Goal: Information Seeking & Learning: Learn about a topic

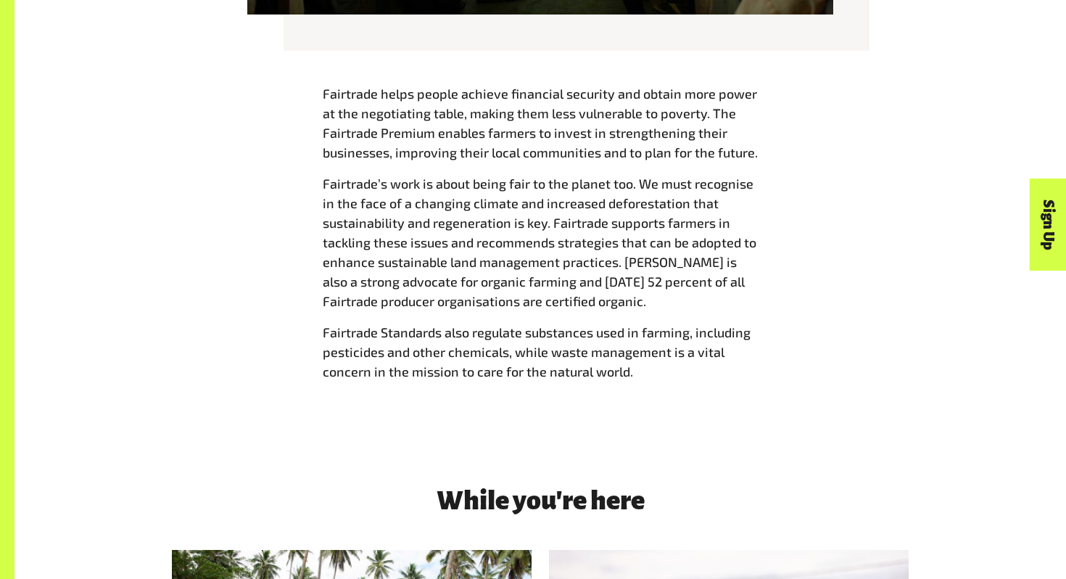
scroll to position [1647, 0]
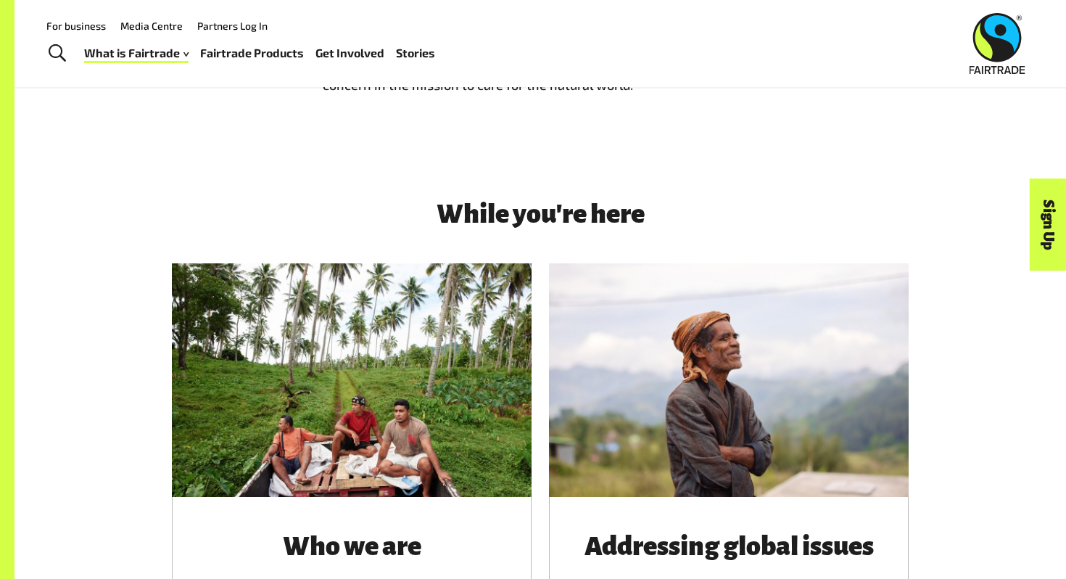
click at [207, 167] on div "While you're here Who we are With bases in Australia, New Zealand and the Pacif…" at bounding box center [541, 482] width 1052 height 659
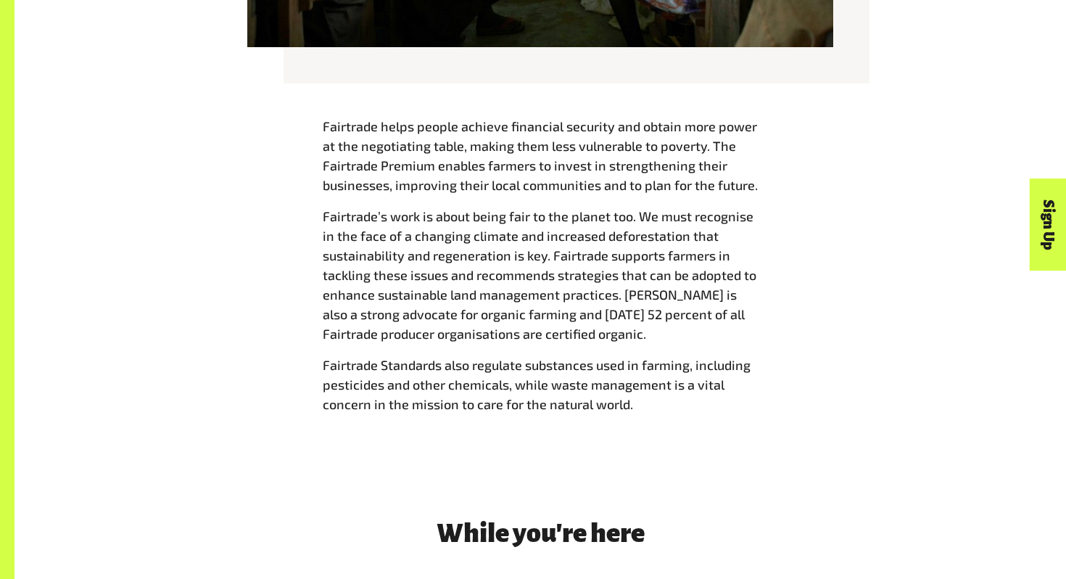
scroll to position [1613, 0]
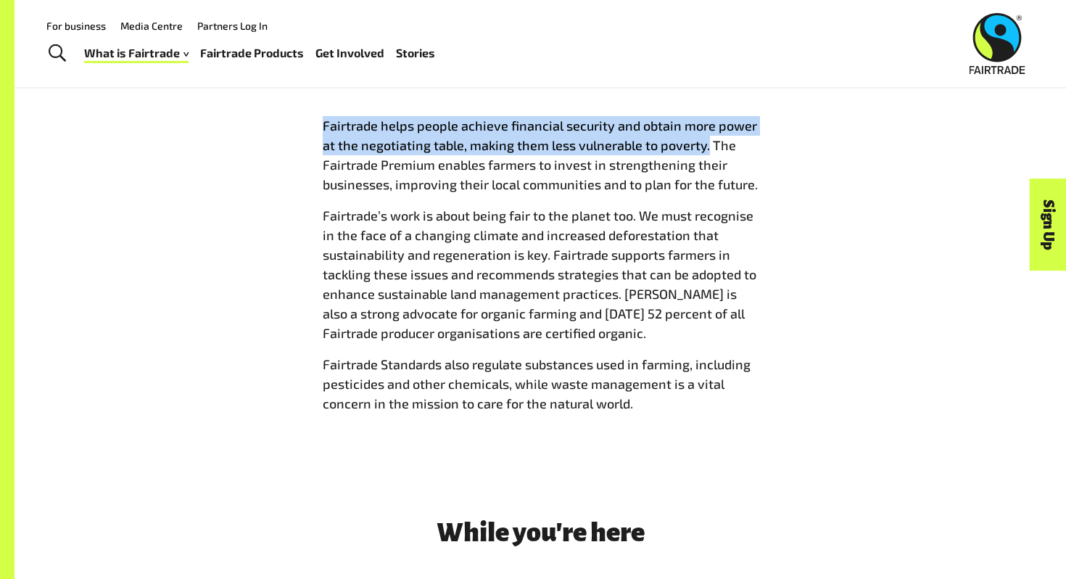
drag, startPoint x: 325, startPoint y: 127, endPoint x: 707, endPoint y: 145, distance: 382.7
click at [707, 145] on span "Fairtrade helps people achieve financial security and obtain more power at the …" at bounding box center [540, 155] width 435 height 75
copy span "Fairtrade helps people achieve financial security and obtain more power at the …"
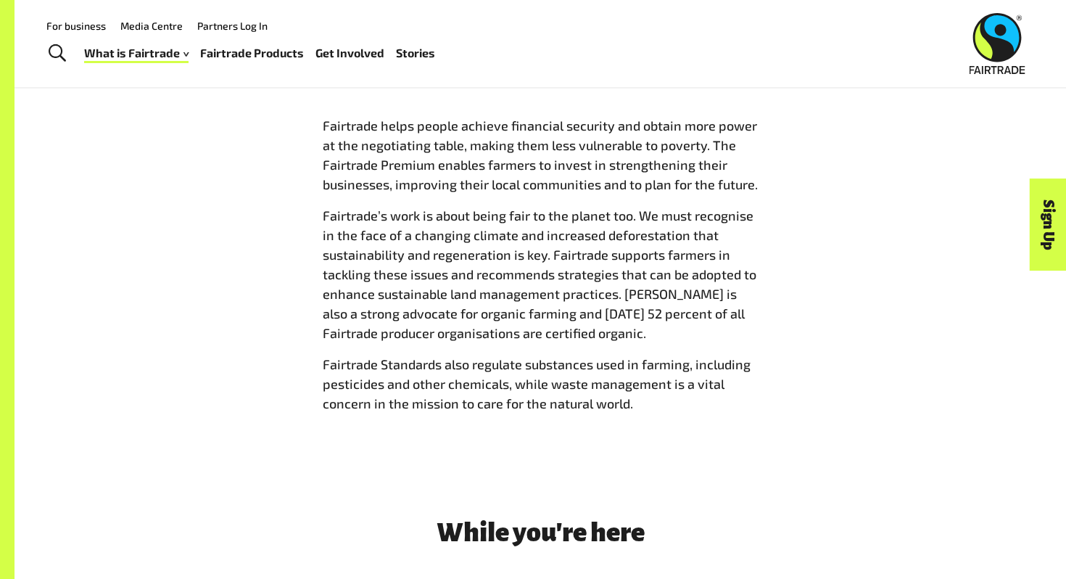
click at [443, 228] on span "Fairtrade’s work is about being fair to the planet too. We must recognise in th…" at bounding box center [540, 273] width 434 height 133
click at [498, 275] on span "Fairtrade’s work is about being fair to the planet too. We must recognise in th…" at bounding box center [540, 273] width 434 height 133
copy span "recommends"
click at [309, 272] on div "Fairtrade helps people achieve financial security and obtain more power at the …" at bounding box center [540, 270] width 905 height 309
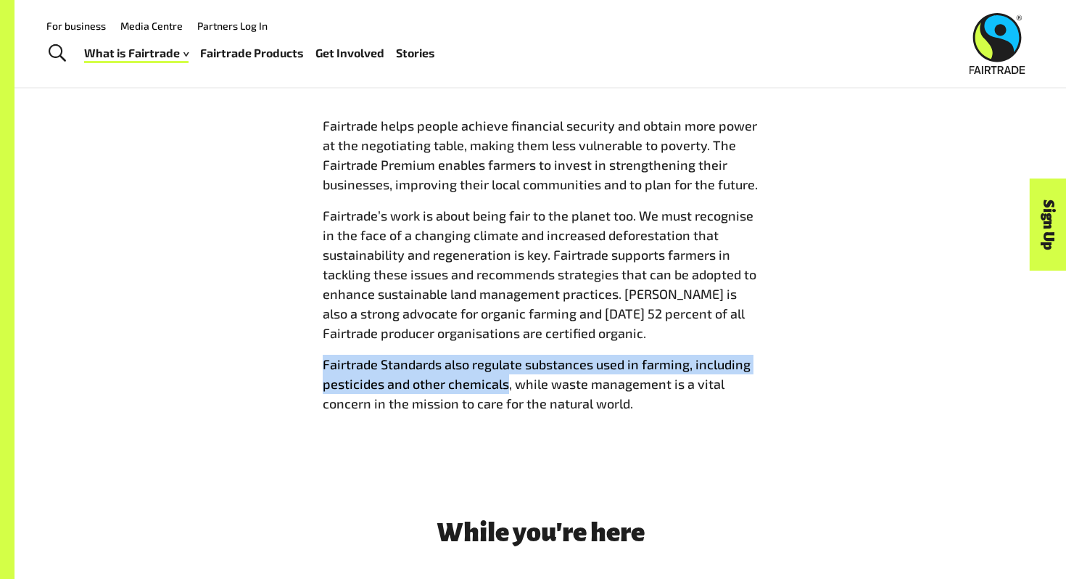
drag, startPoint x: 324, startPoint y: 364, endPoint x: 504, endPoint y: 380, distance: 181.3
click at [505, 380] on span "Fairtrade Standards also regulate substances used in farming, including pestici…" at bounding box center [537, 383] width 428 height 55
copy span "Fairtrade Standards also regulate substances used in farming, including pestici…"
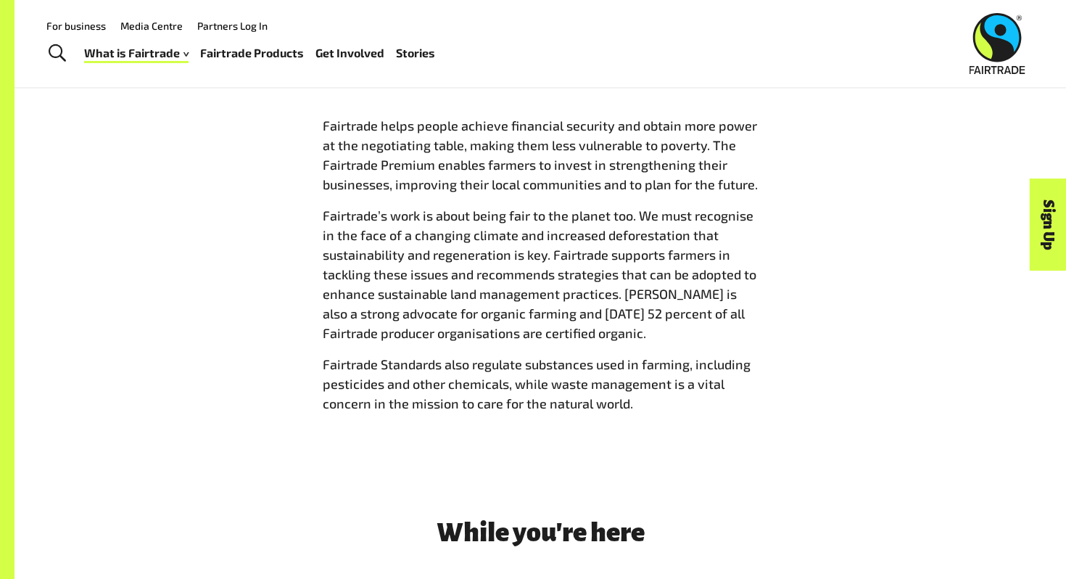
click at [419, 432] on div "Fairtrade helps people achieve financial security and obtain more power at the …" at bounding box center [541, 271] width 1052 height 402
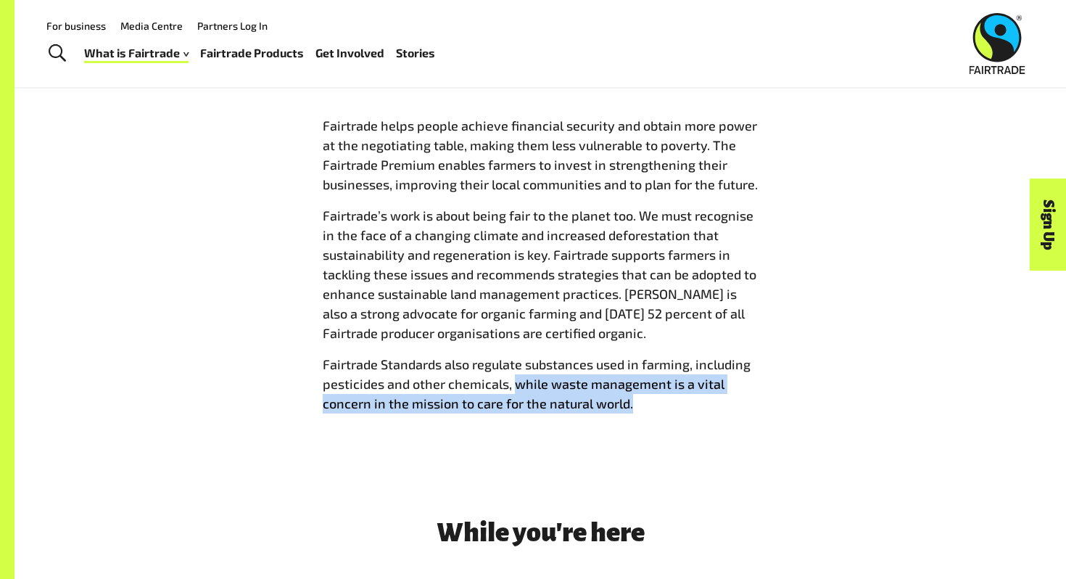
drag, startPoint x: 515, startPoint y: 387, endPoint x: 631, endPoint y: 400, distance: 116.9
click at [630, 400] on p "Fairtrade Standards also regulate substances used in farming, including pestici…" at bounding box center [540, 384] width 435 height 59
copy span "while waste management is a vital concern in the mission to care for the natura…"
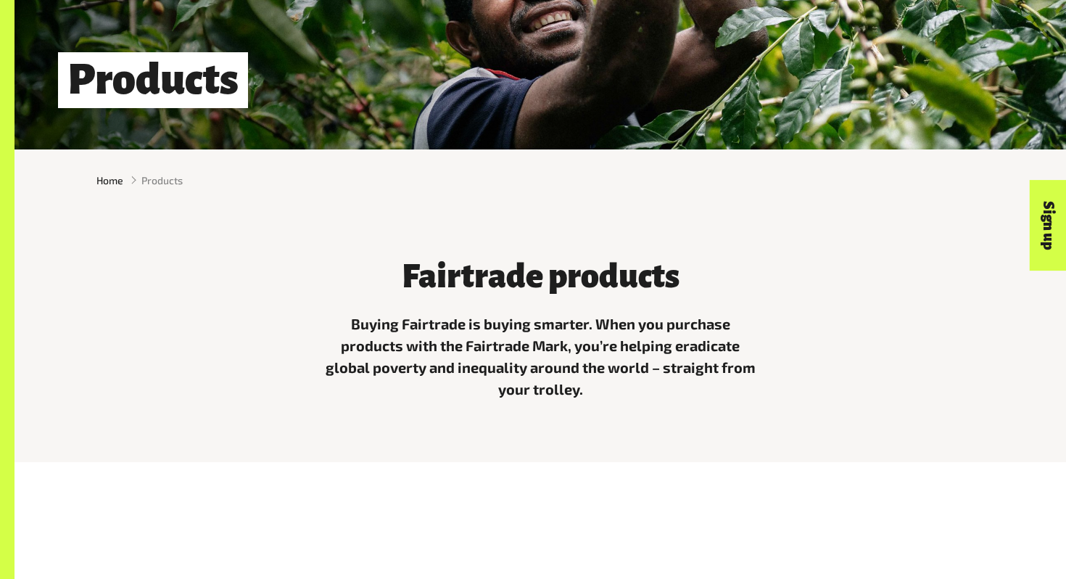
scroll to position [278, 0]
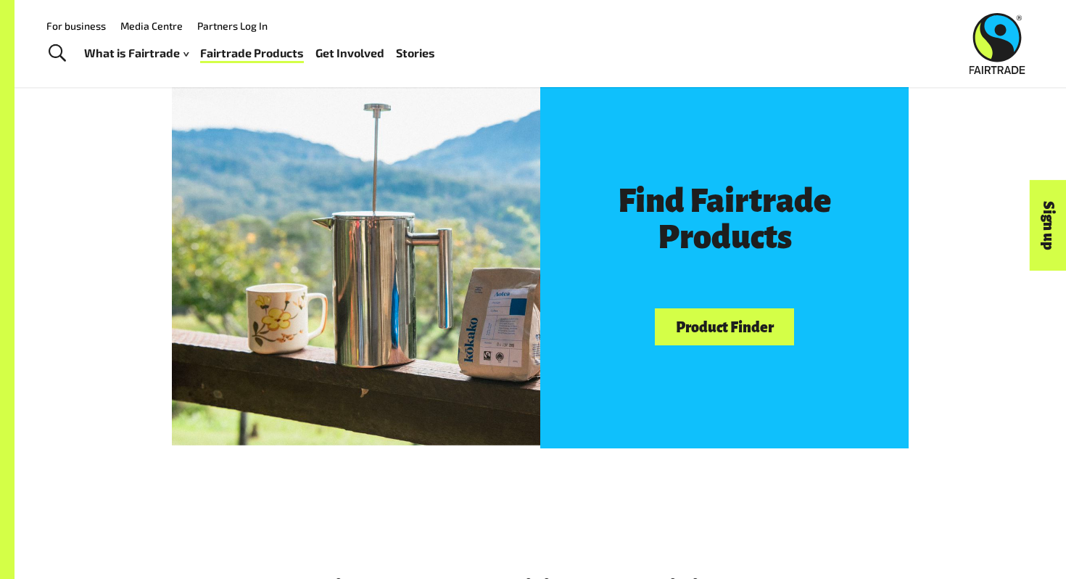
scroll to position [695, 0]
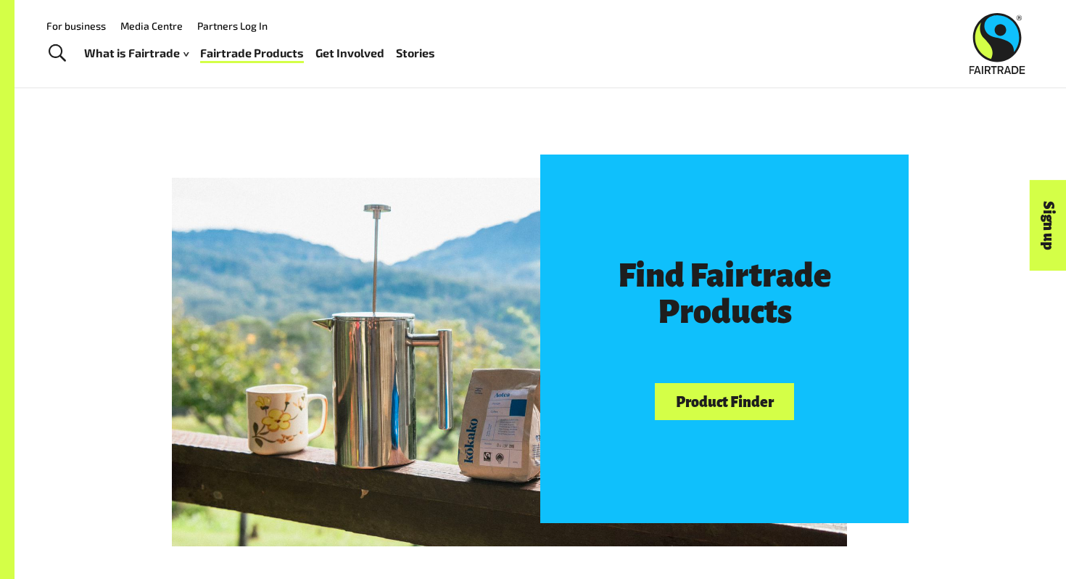
click at [706, 409] on link "Product Finder" at bounding box center [724, 401] width 139 height 37
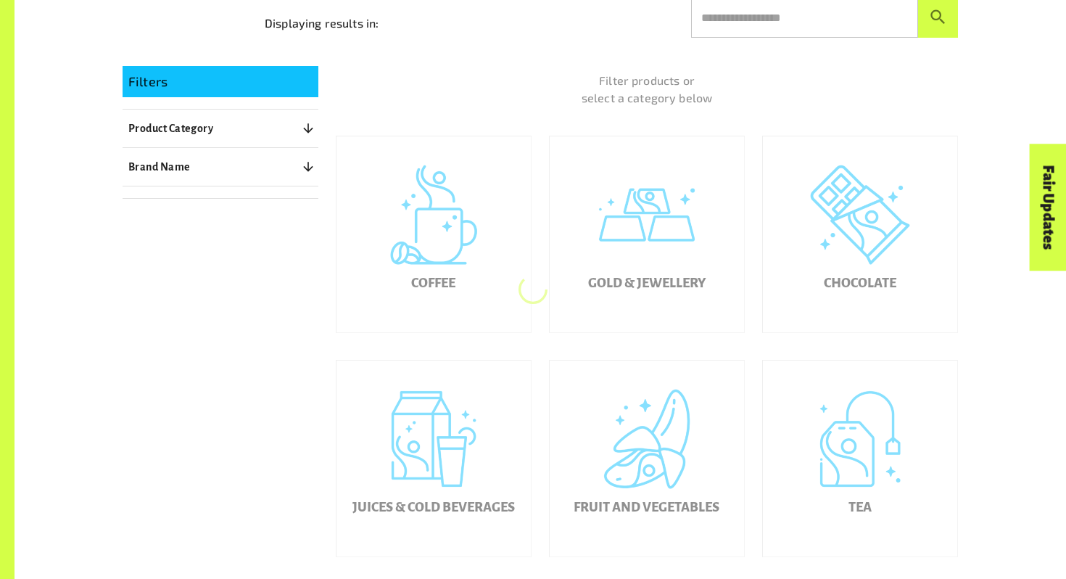
scroll to position [335, 0]
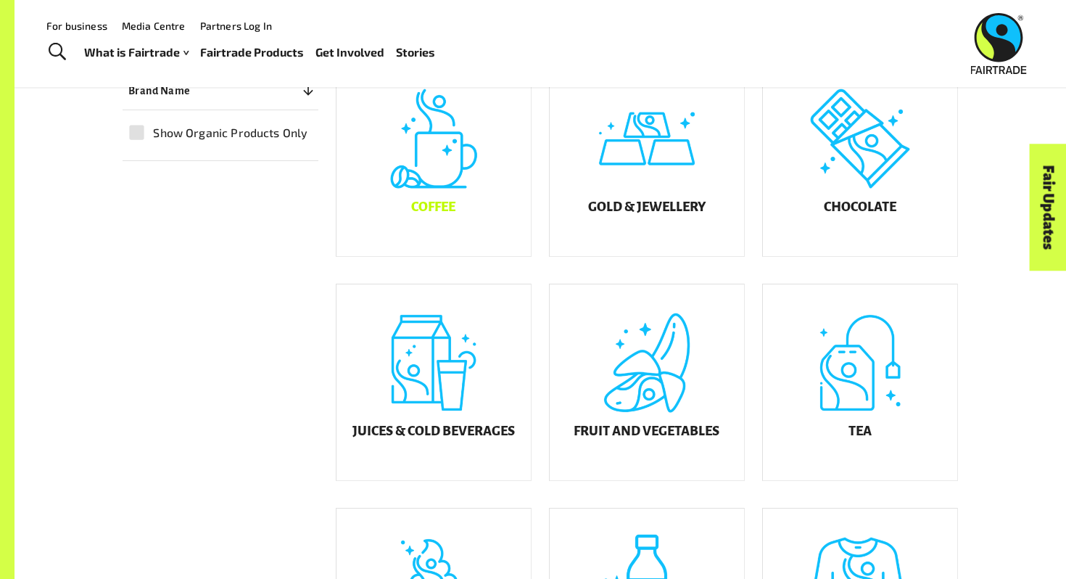
click at [433, 180] on div "Coffee" at bounding box center [434, 158] width 194 height 196
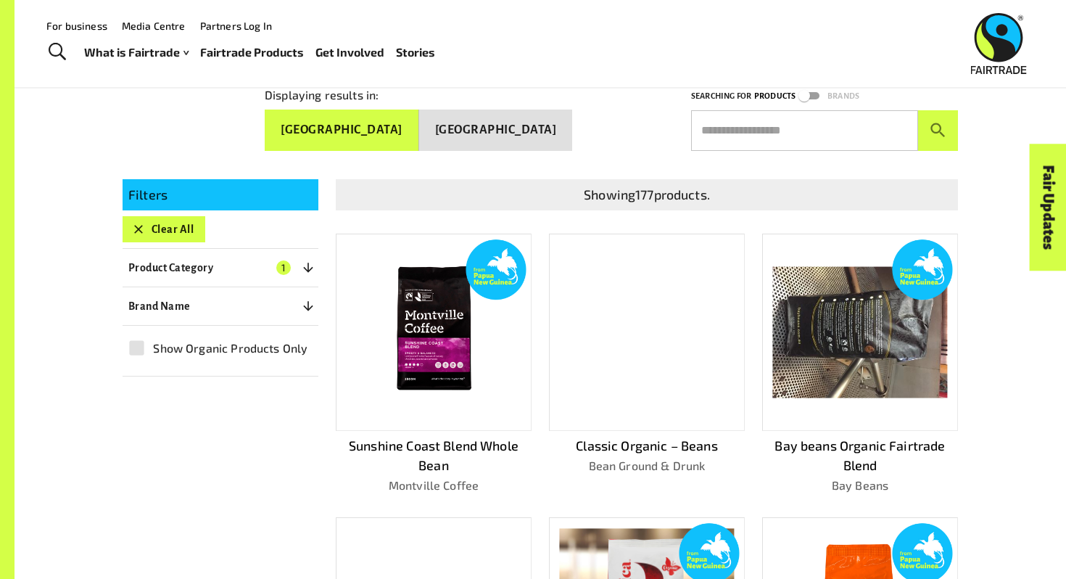
scroll to position [304, 0]
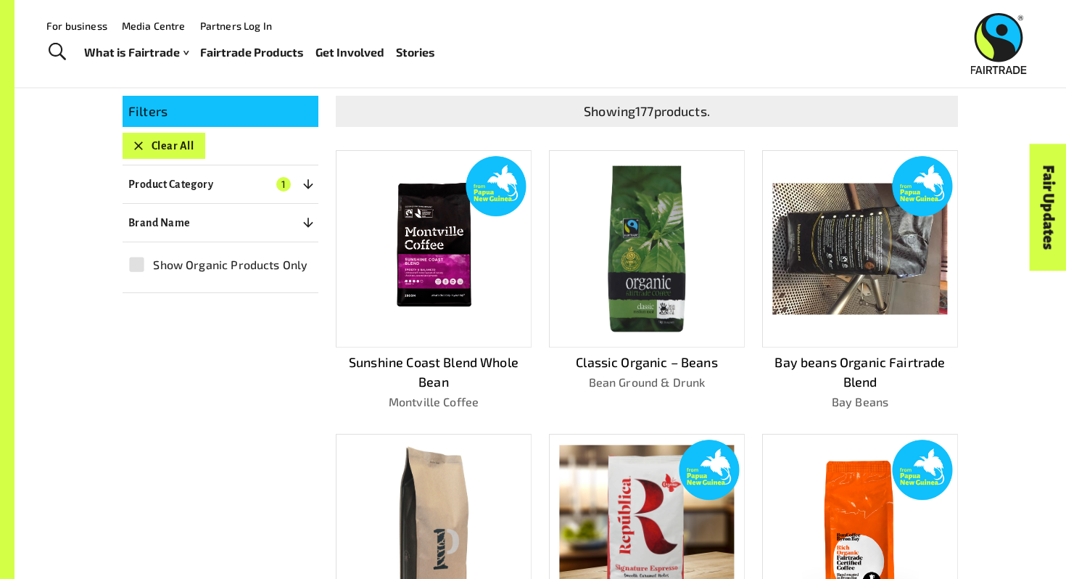
click at [288, 376] on div "Filters Clear All Product Category 1 ​ Coffee Roasted Coffee Beans Roasted Grou…" at bounding box center [531, 570] width 853 height 984
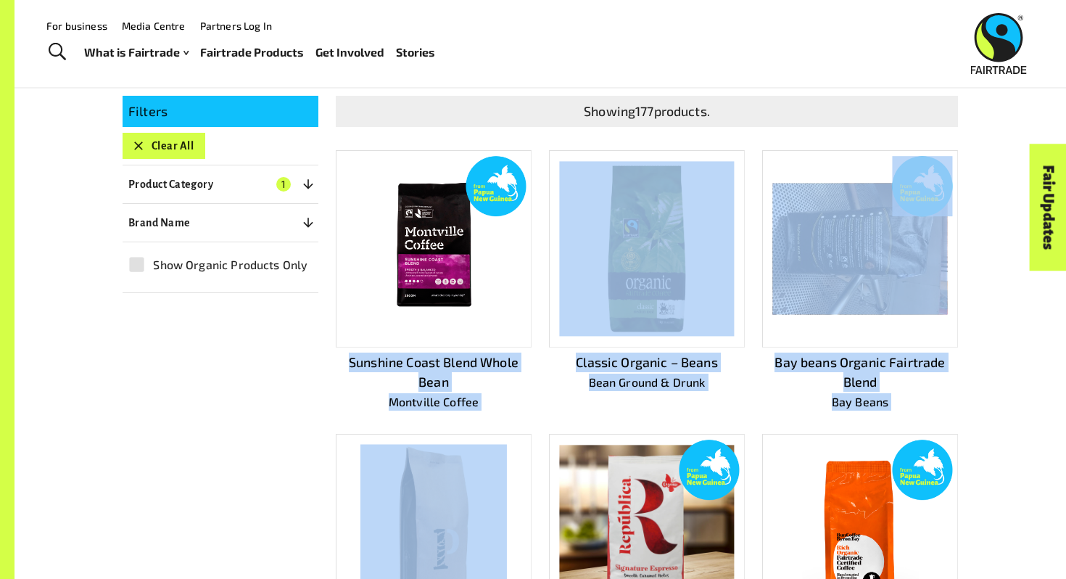
drag, startPoint x: 312, startPoint y: 365, endPoint x: 509, endPoint y: 414, distance: 202.7
click at [509, 414] on div "Filters Clear All Product Category 1 ​ Coffee Roasted Coffee Beans Roasted Grou…" at bounding box center [531, 570] width 853 height 984
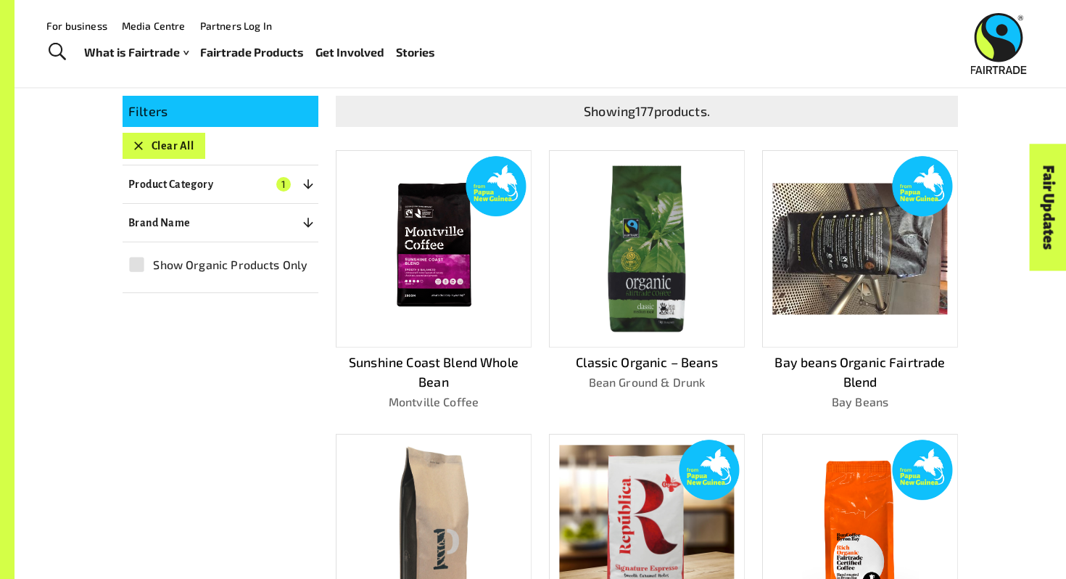
click at [267, 381] on div "Filters Clear All Product Category 1 ​ Coffee Roasted Coffee Beans Roasted Grou…" at bounding box center [531, 570] width 853 height 984
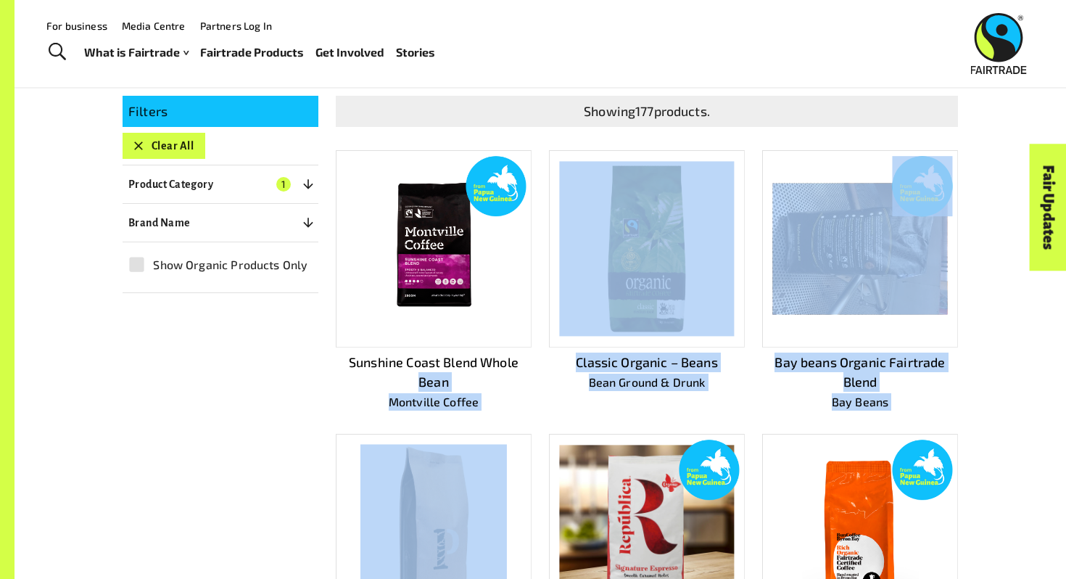
drag, startPoint x: 321, startPoint y: 371, endPoint x: 490, endPoint y: 411, distance: 174.5
click at [491, 411] on div "Showing 177 products. Sunshine Coast Blend Whole Bean Montville Coffee Classic …" at bounding box center [638, 567] width 640 height 989
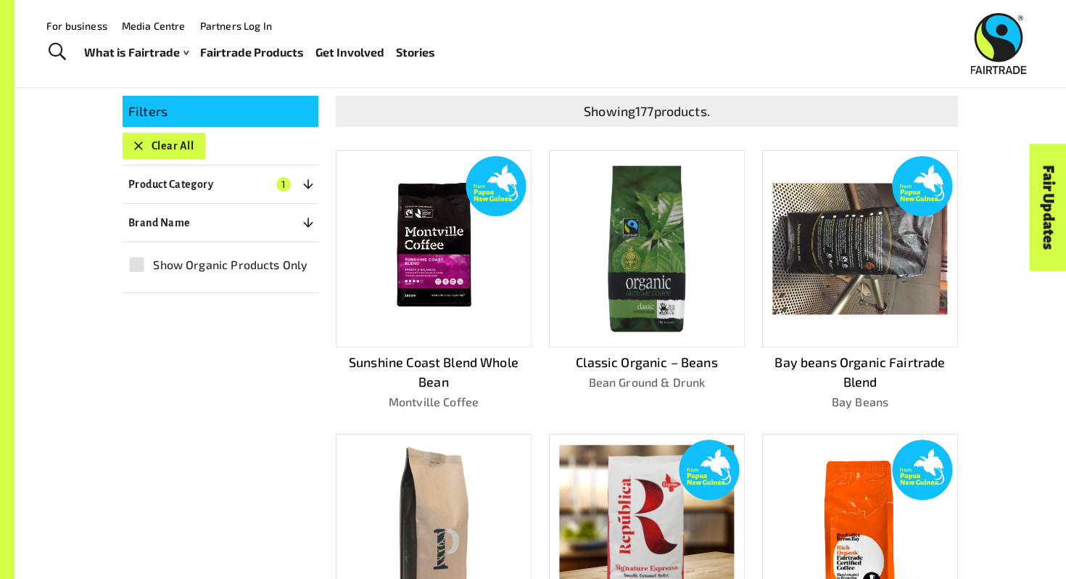
click at [275, 383] on div "Filters Clear All Product Category 1 ​ Coffee Roasted Coffee Beans Roasted Grou…" at bounding box center [531, 570] width 853 height 984
drag, startPoint x: 321, startPoint y: 353, endPoint x: 477, endPoint y: 394, distance: 160.7
click at [477, 394] on div "Sunshine Coast Blend Whole Bean Montville Coffee" at bounding box center [424, 269] width 213 height 284
copy div "Sunshine Coast Blend Whole Bean Montville Coffee"
click at [199, 379] on div "Filters Clear All Product Category 1 ​ Coffee Roasted Coffee Beans Roasted Grou…" at bounding box center [531, 570] width 853 height 984
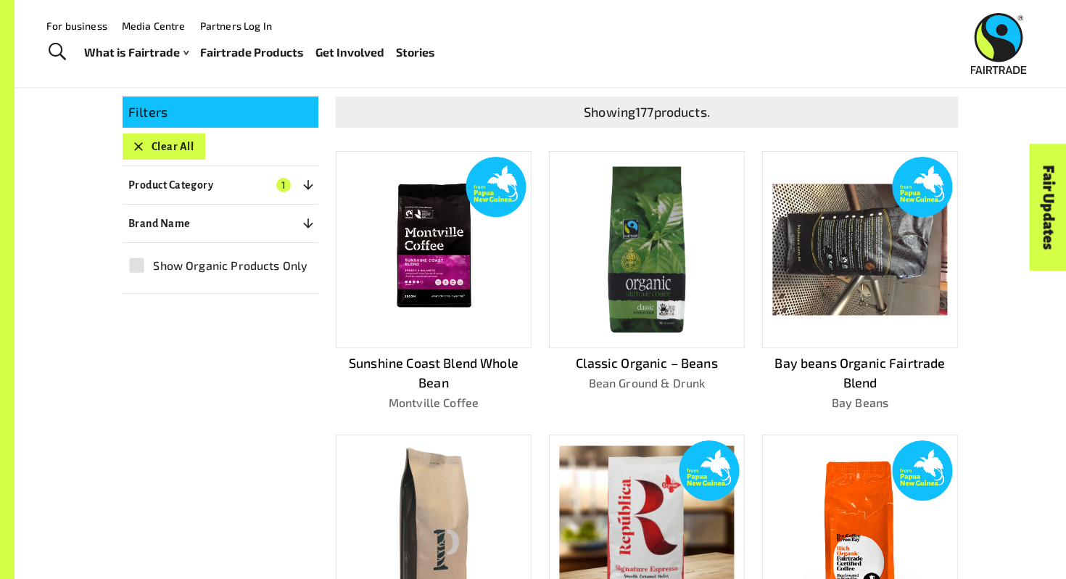
scroll to position [278, 0]
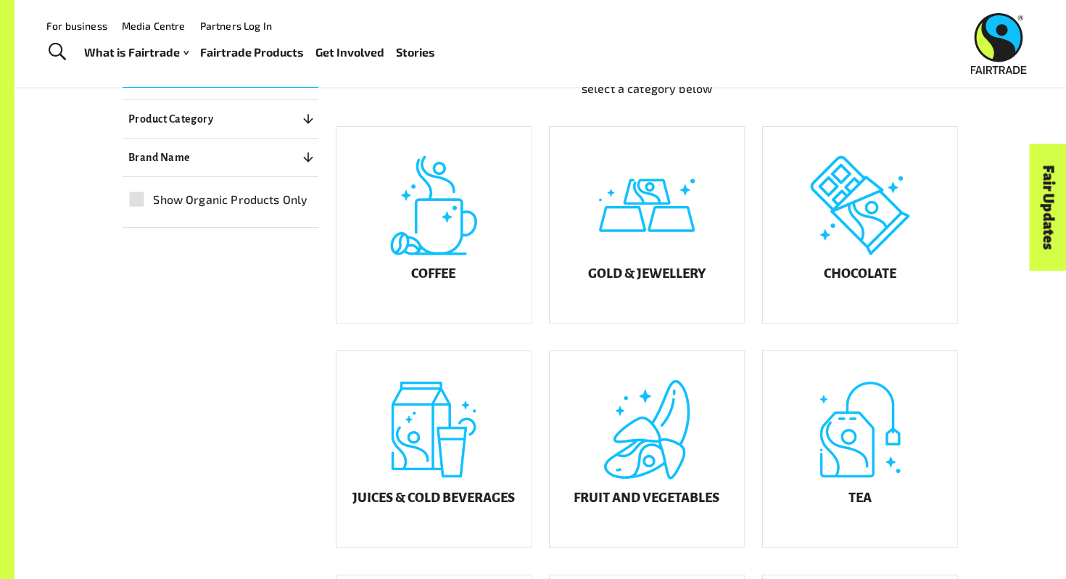
scroll to position [326, 0]
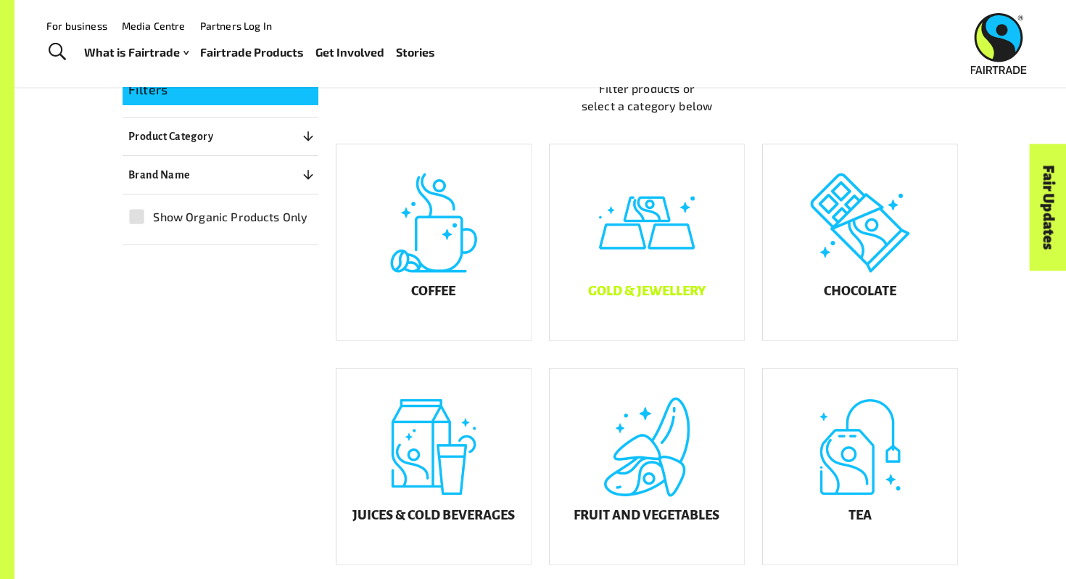
click at [676, 280] on div "Gold & Jewellery" at bounding box center [647, 242] width 194 height 196
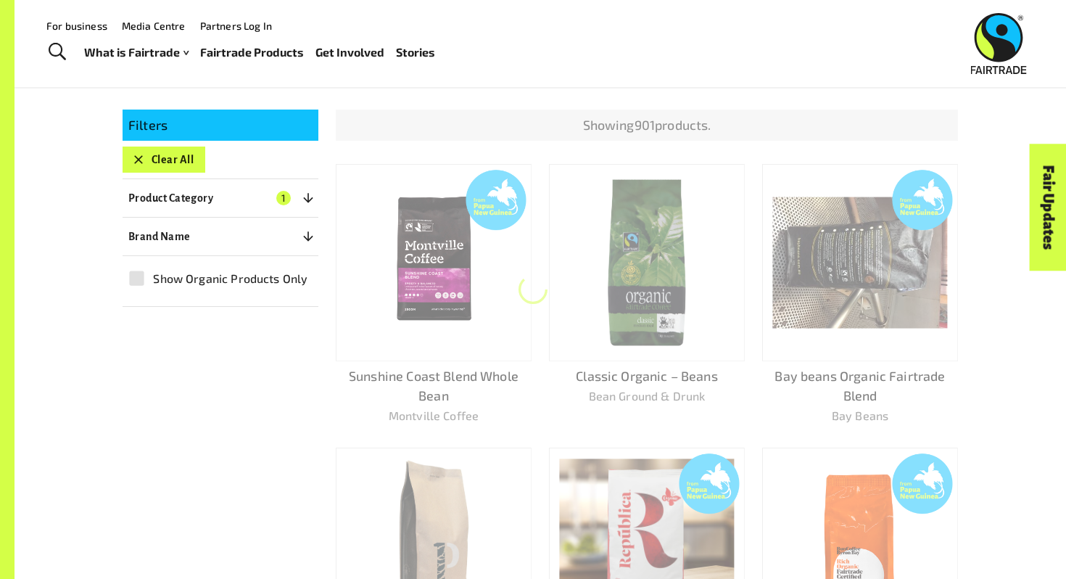
scroll to position [258, 0]
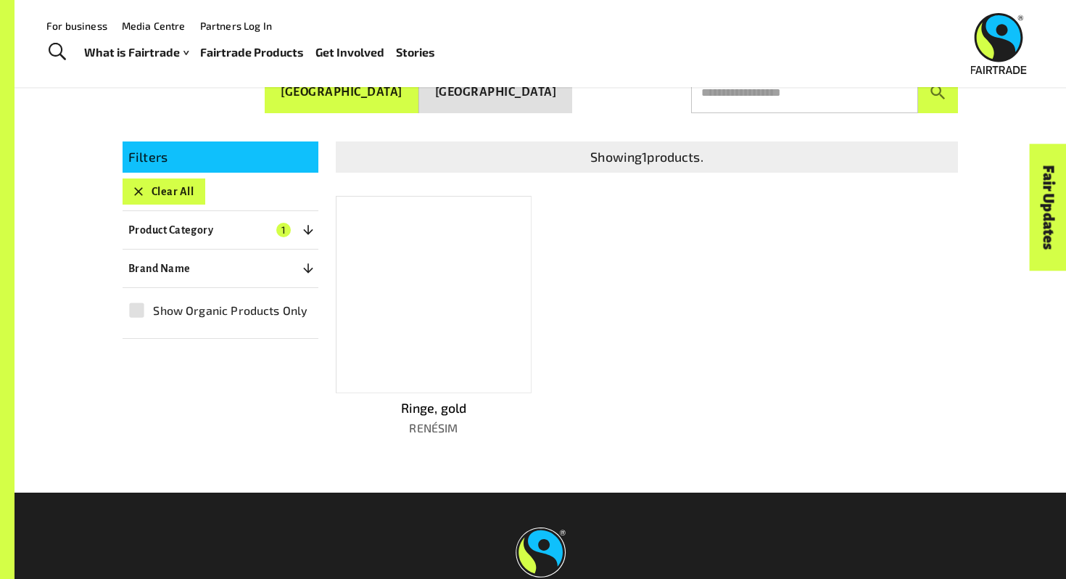
click at [445, 264] on div at bounding box center [434, 294] width 196 height 197
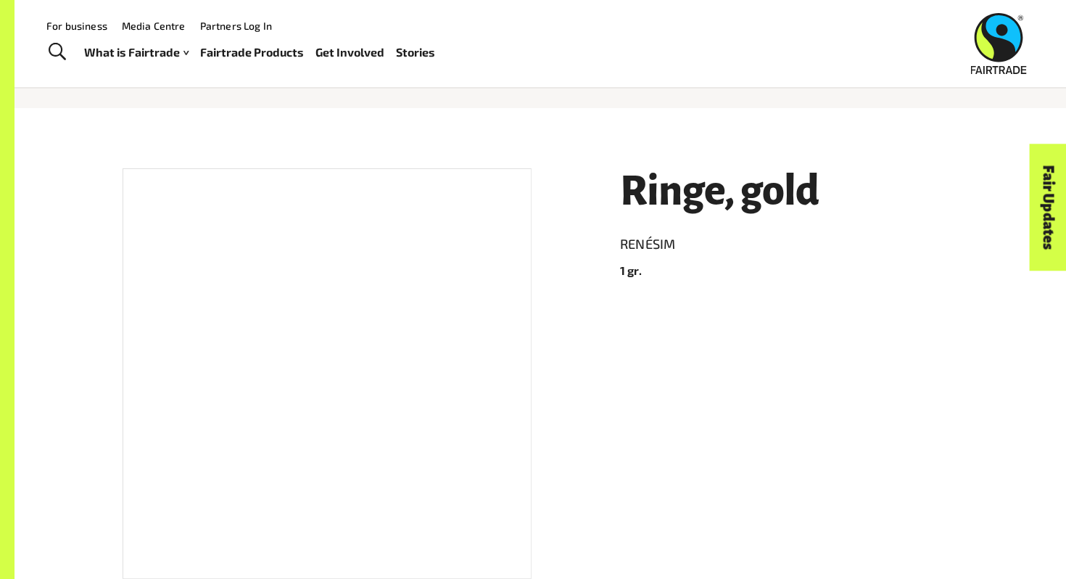
scroll to position [131, 0]
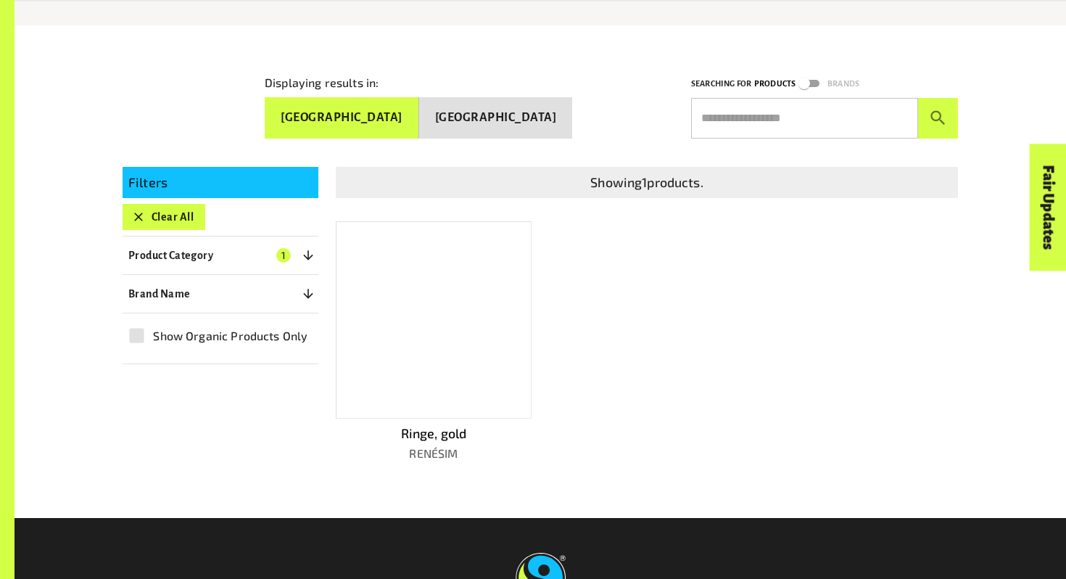
scroll to position [258, 0]
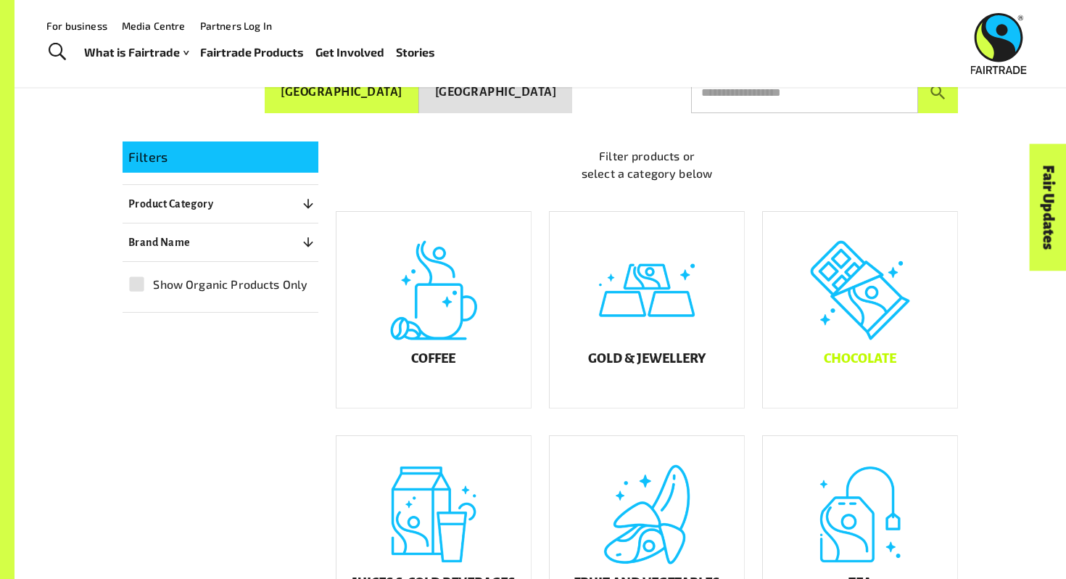
click at [925, 324] on div "Chocolate" at bounding box center [860, 310] width 194 height 196
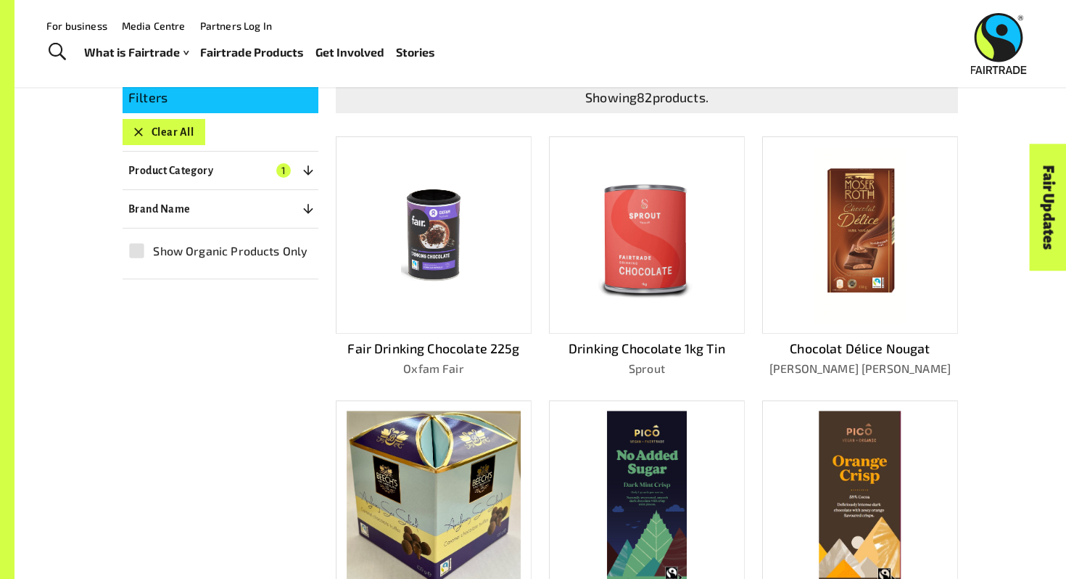
scroll to position [304, 0]
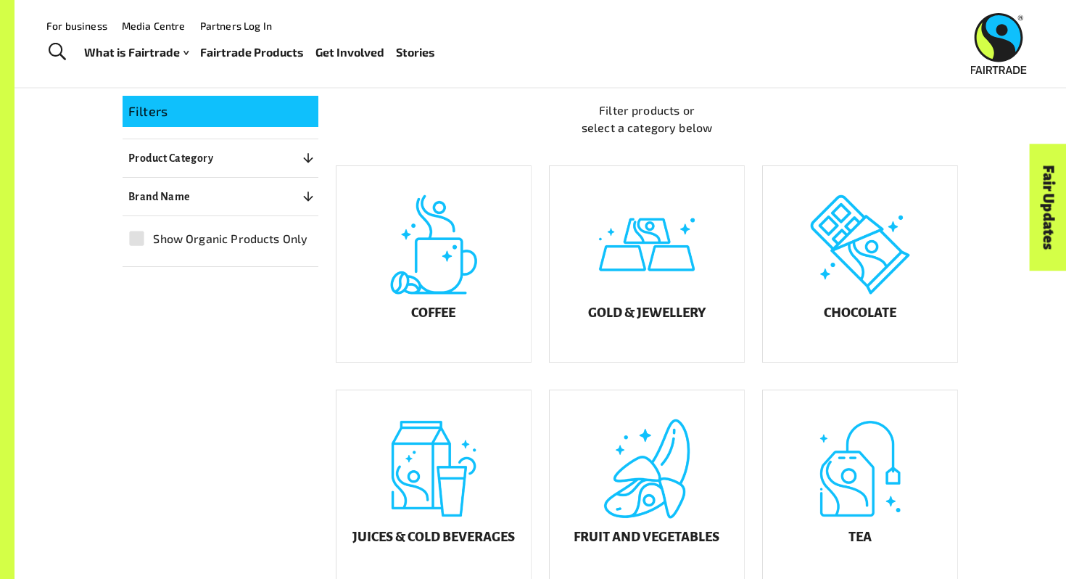
scroll to position [258, 0]
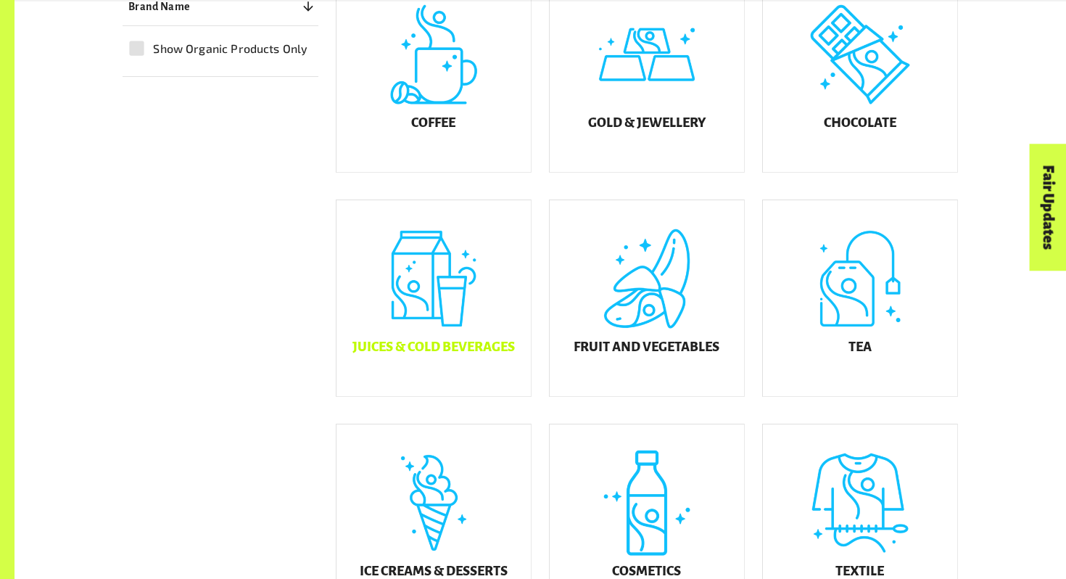
click at [477, 307] on div "Juices & Cold Beverages" at bounding box center [434, 298] width 194 height 196
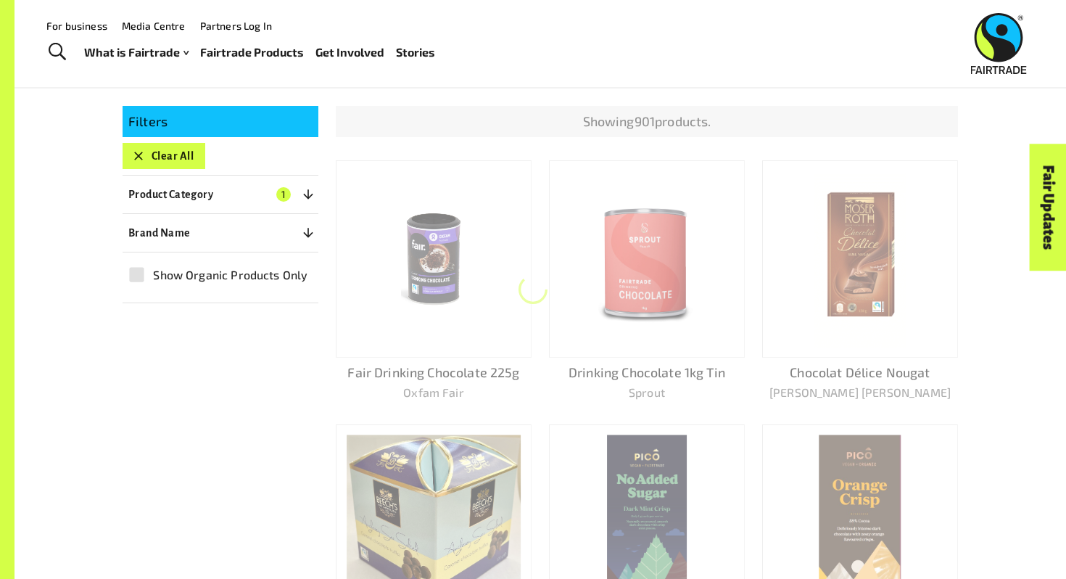
scroll to position [258, 0]
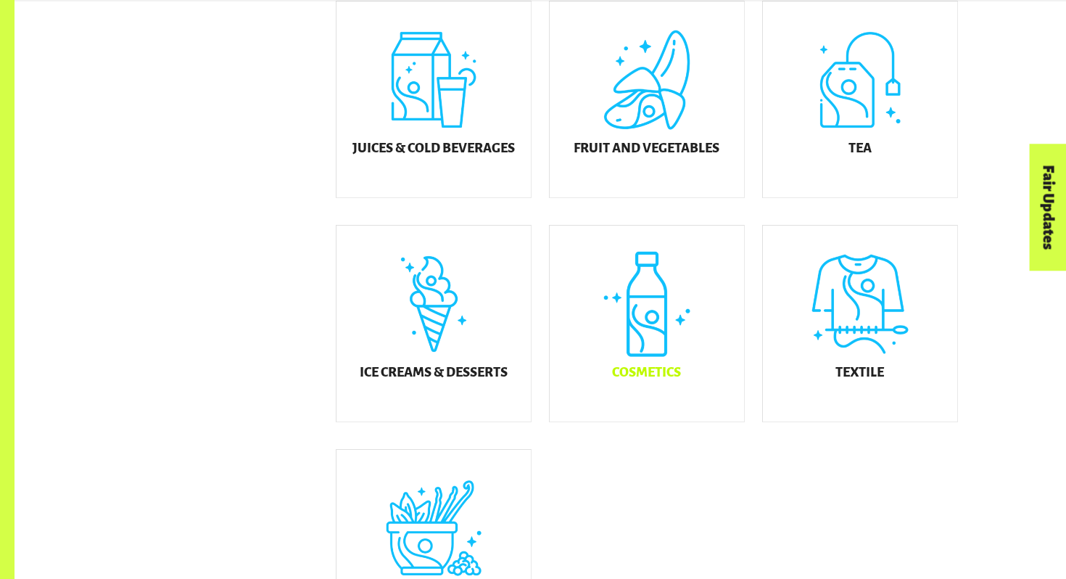
click at [614, 350] on div "Cosmetics" at bounding box center [647, 324] width 194 height 196
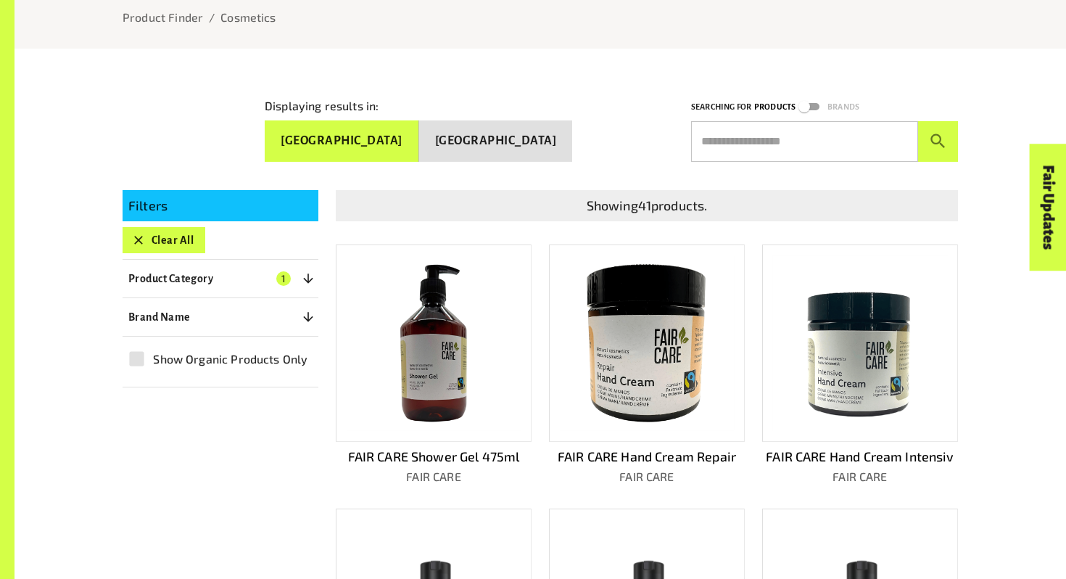
scroll to position [392, 0]
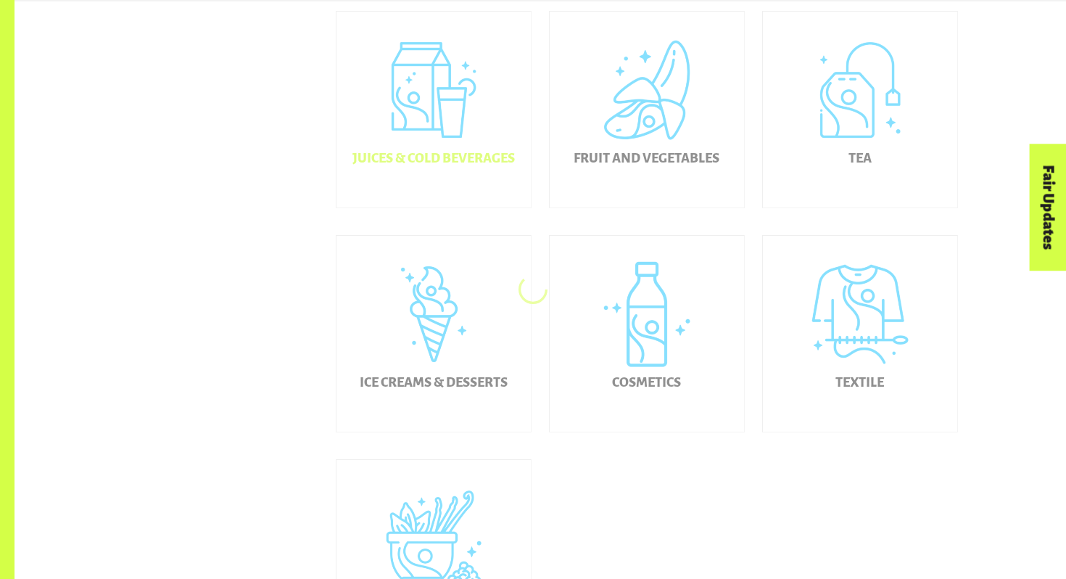
scroll to position [693, 0]
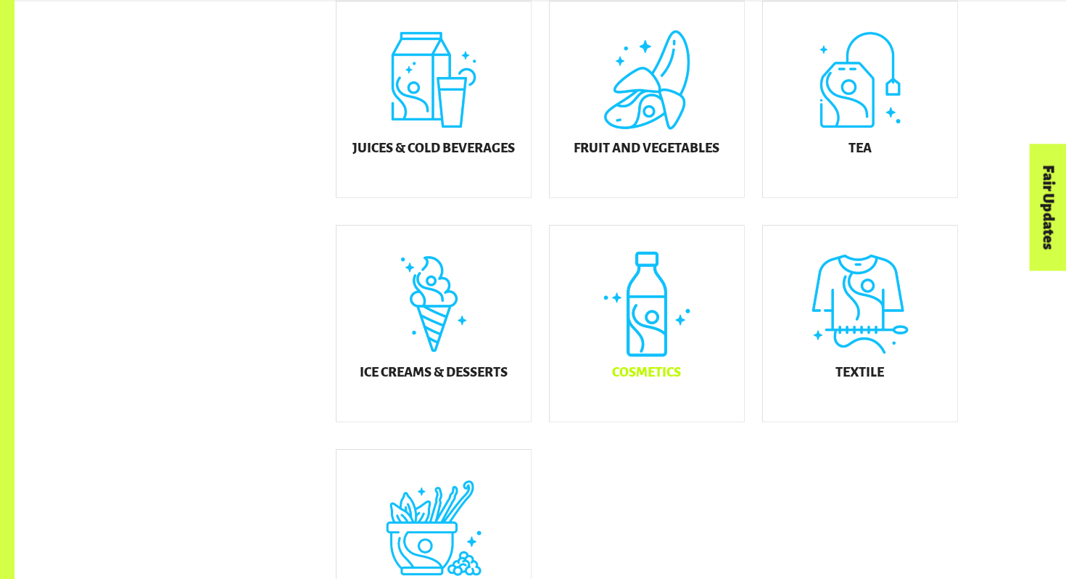
click at [640, 371] on div "Cosmetics" at bounding box center [647, 324] width 194 height 196
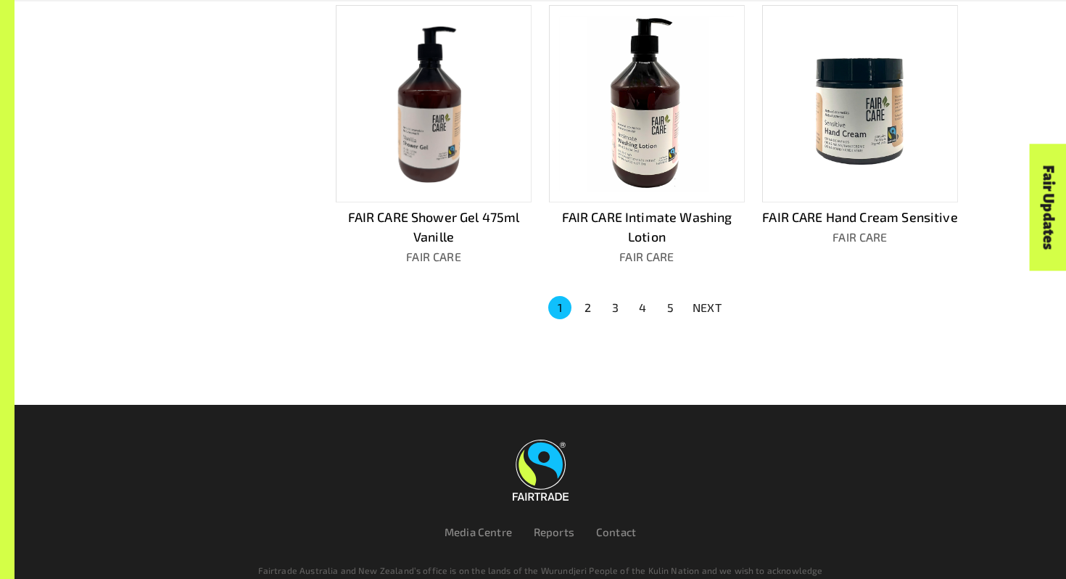
scroll to position [984, 0]
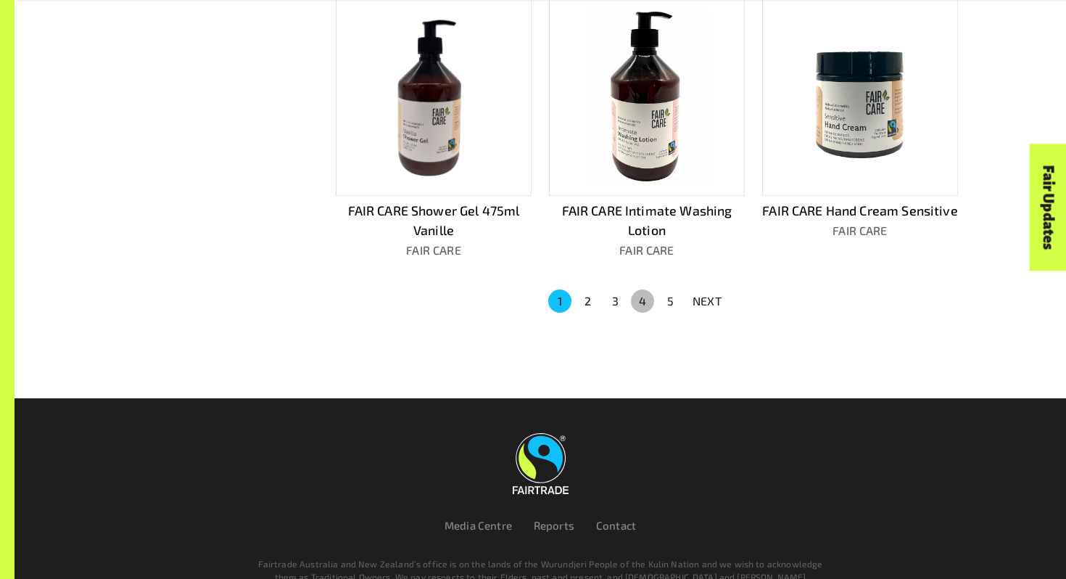
click at [652, 296] on button "4" at bounding box center [642, 300] width 23 height 23
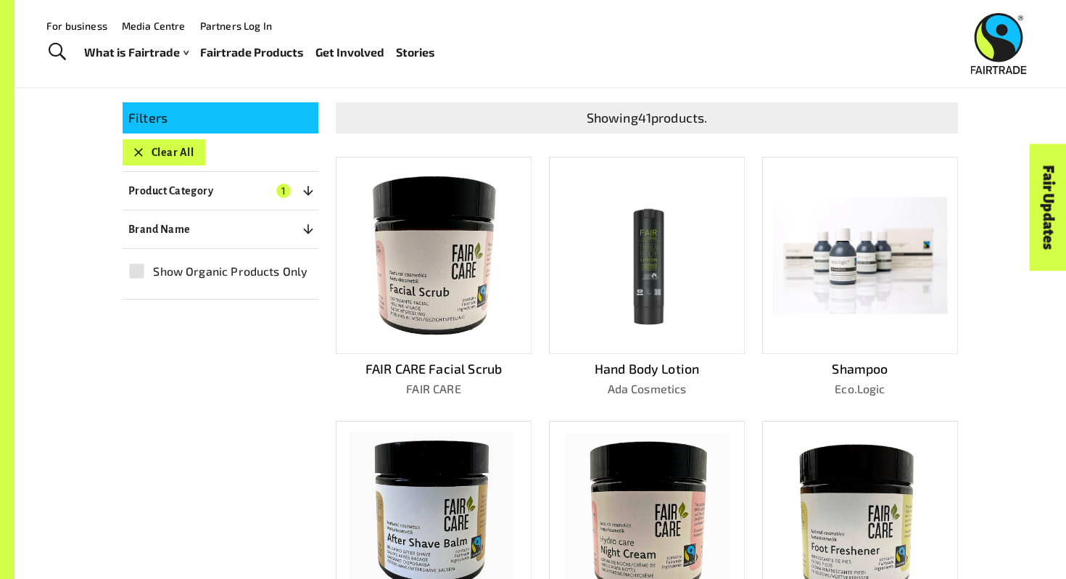
scroll to position [273, 0]
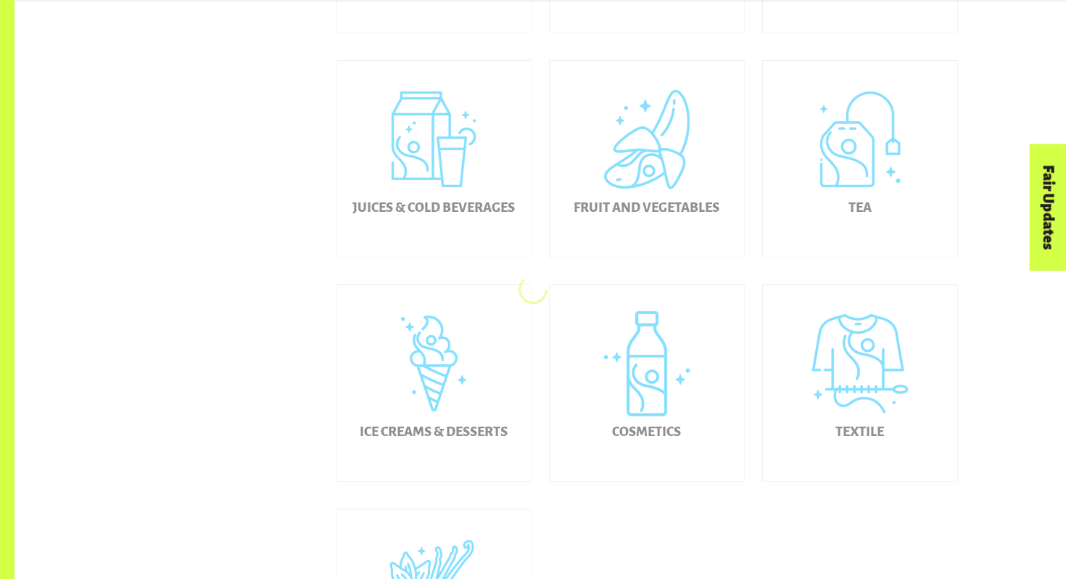
scroll to position [693, 0]
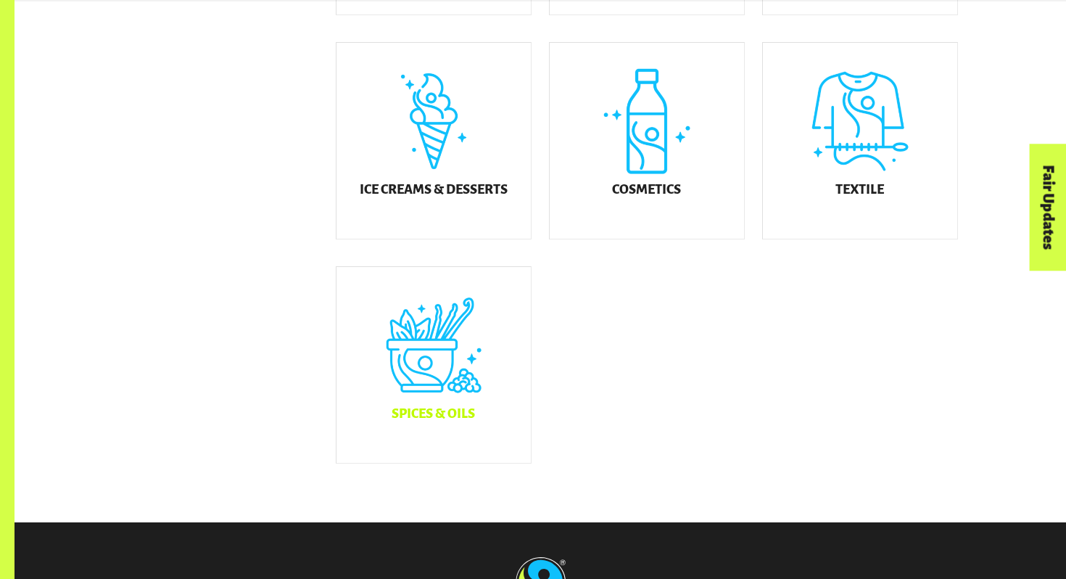
click at [445, 358] on div "Spices & Oils" at bounding box center [434, 365] width 194 height 196
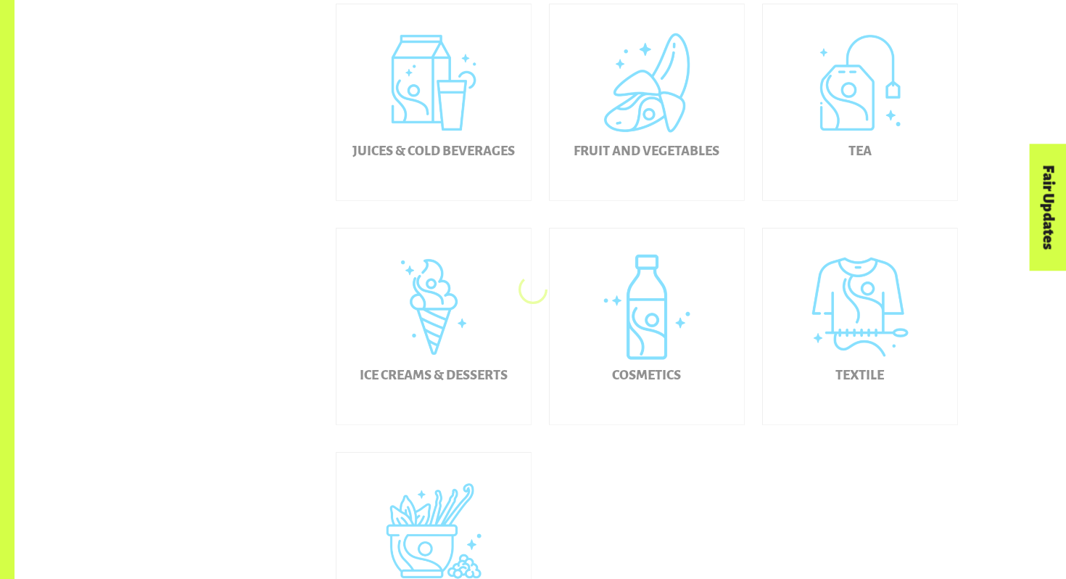
scroll to position [696, 0]
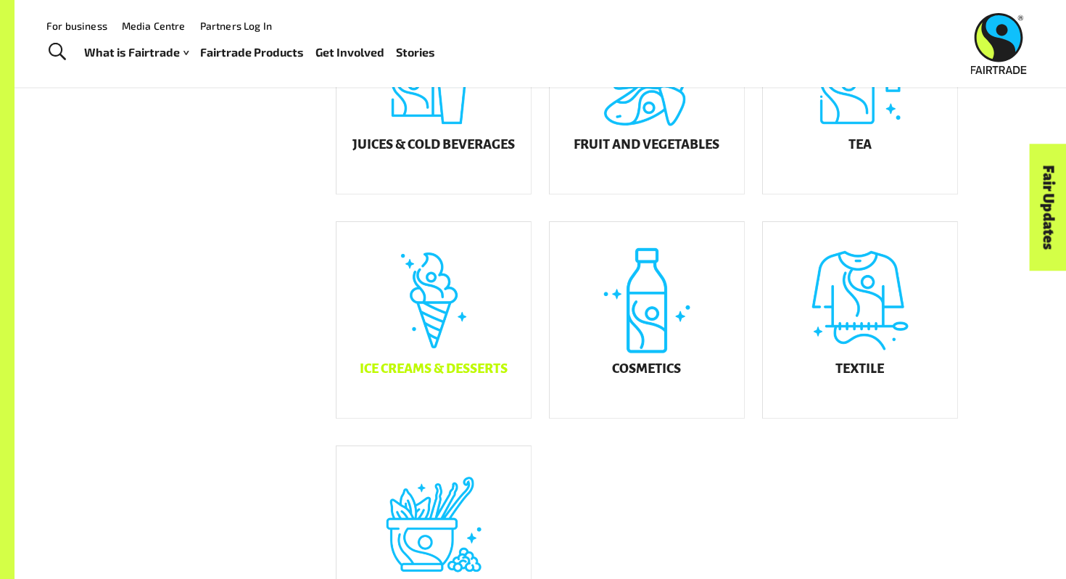
click at [450, 332] on div "Ice Creams & Desserts" at bounding box center [434, 320] width 194 height 196
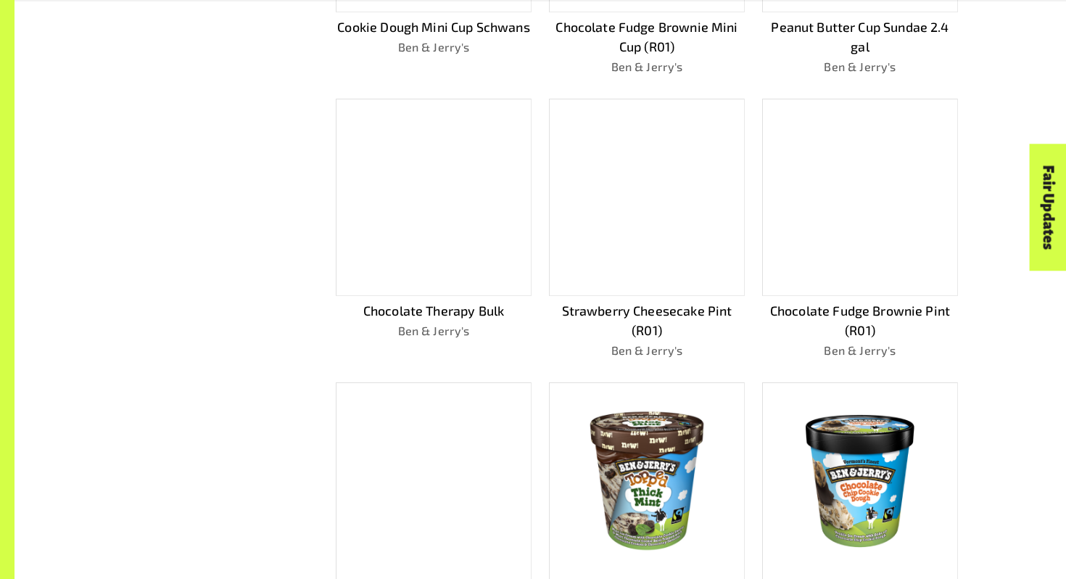
scroll to position [728, 0]
